Goal: Information Seeking & Learning: Learn about a topic

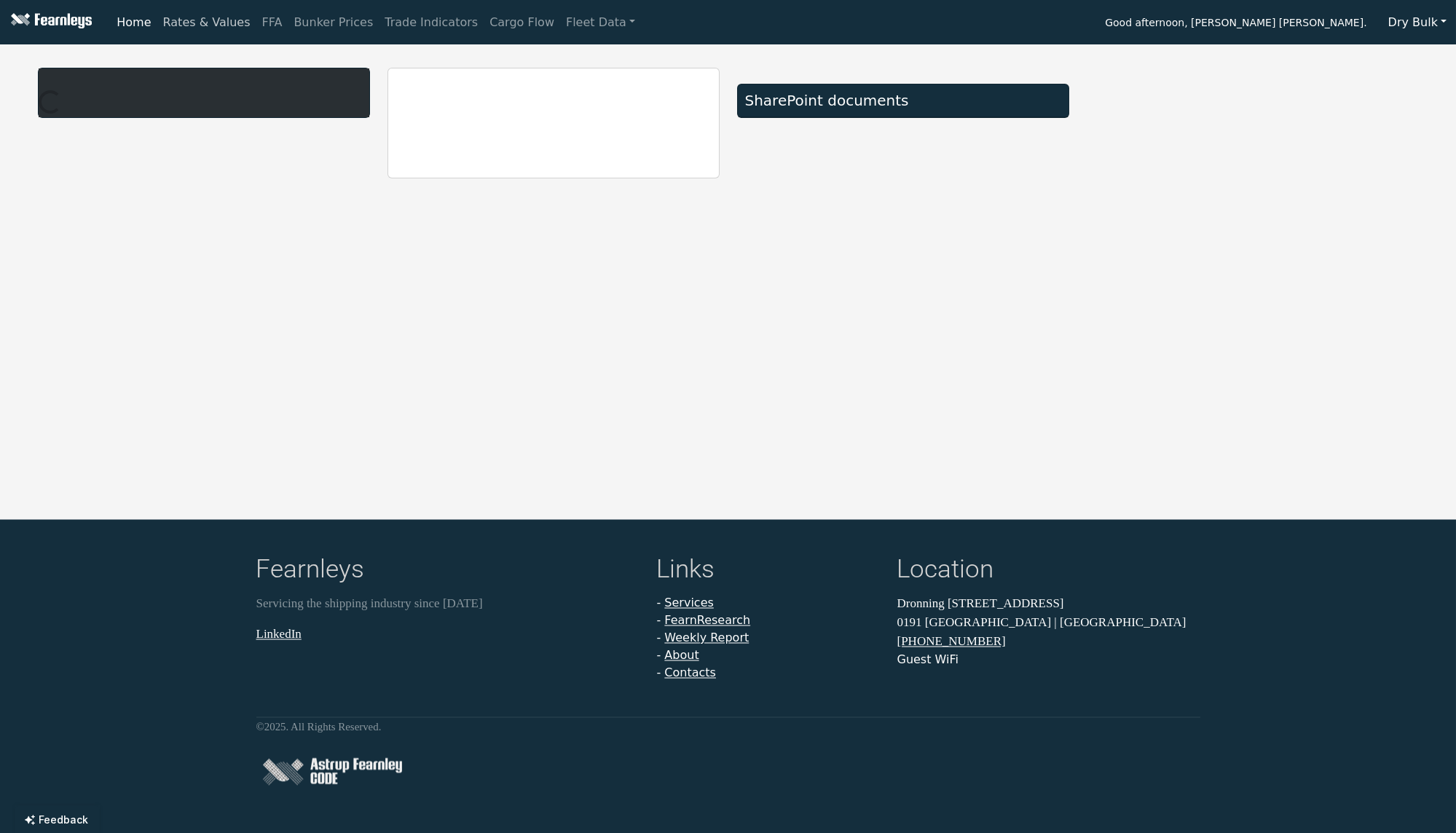
click at [172, 32] on link "Rates & Values" at bounding box center [207, 22] width 99 height 29
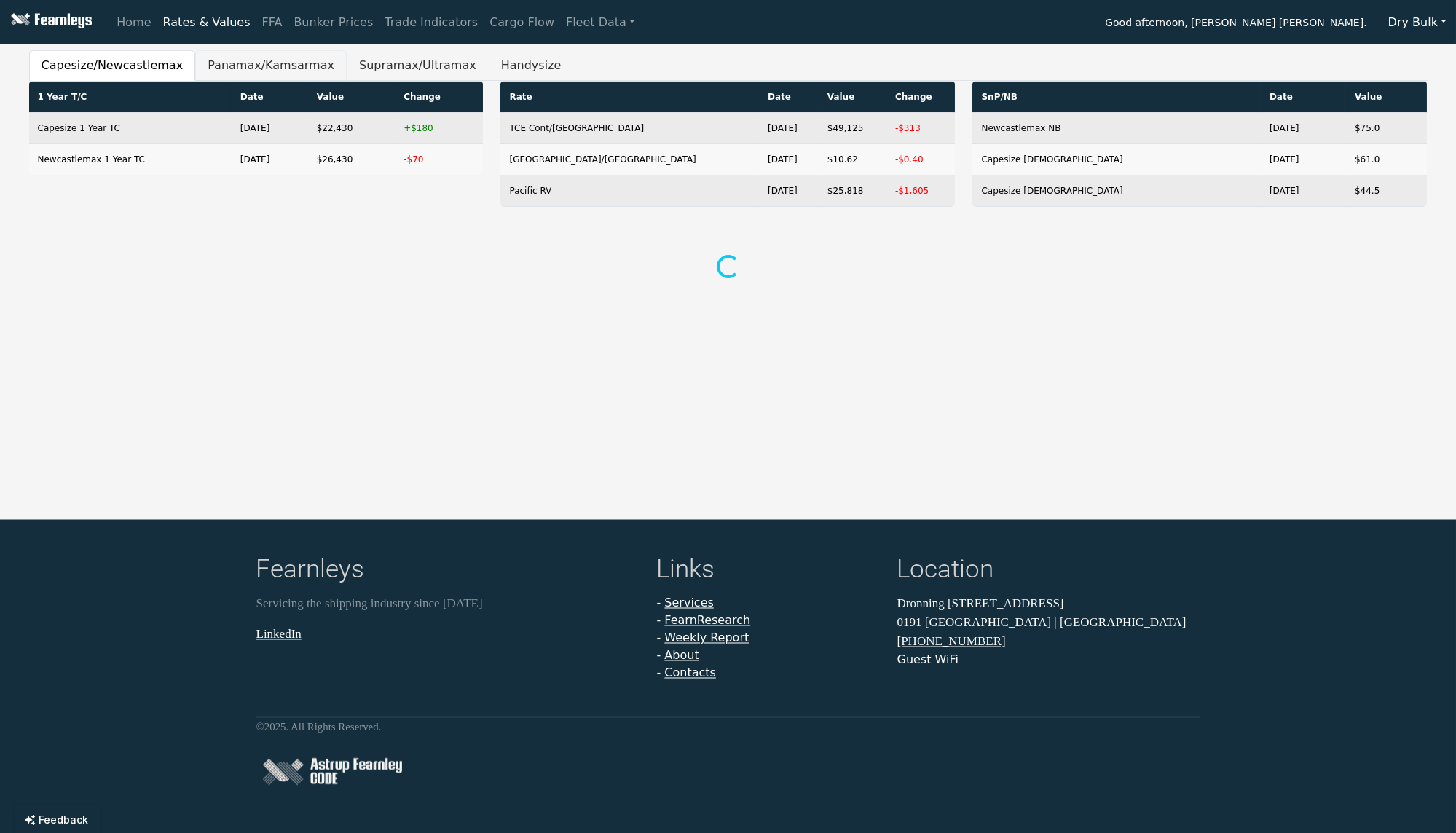
click at [246, 76] on button "Panamax/Kamsarmax" at bounding box center [271, 65] width 152 height 31
